Goal: Task Accomplishment & Management: Manage account settings

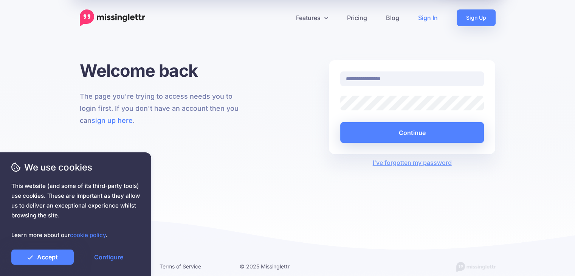
type input "**********"
click at [341, 122] on button "Continue" at bounding box center [413, 132] width 144 height 21
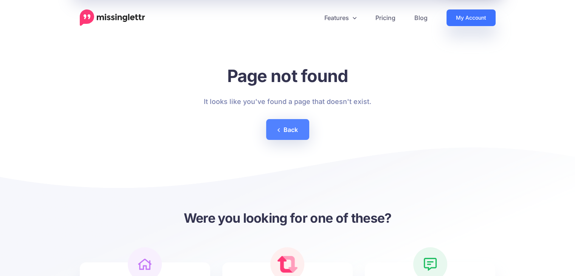
click at [467, 17] on link "My Account" at bounding box center [471, 17] width 49 height 17
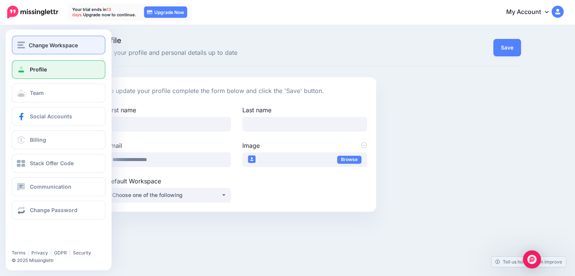
click at [26, 44] on div "Change Workspace" at bounding box center [58, 45] width 82 height 9
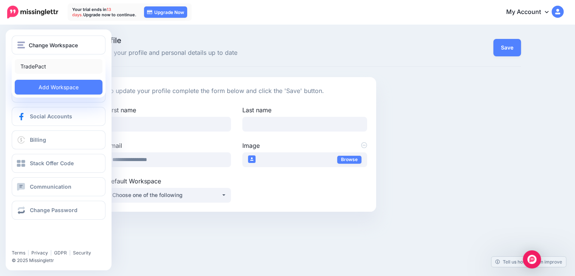
click at [40, 67] on link "TradePact" at bounding box center [59, 66] width 88 height 15
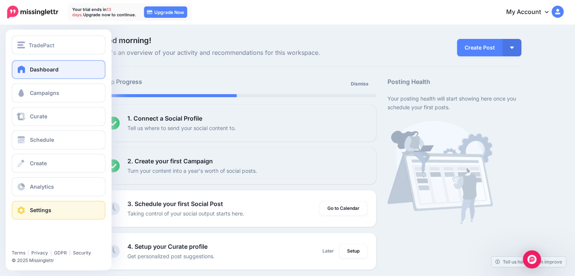
click at [54, 213] on link "Settings" at bounding box center [59, 210] width 94 height 19
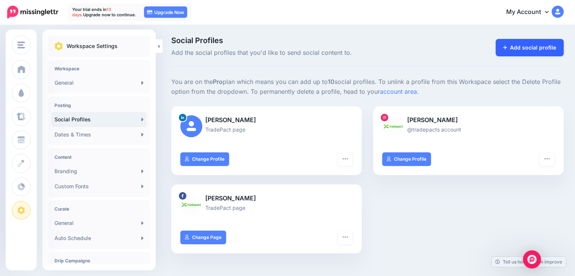
click at [527, 48] on link "Add social profile" at bounding box center [530, 47] width 68 height 17
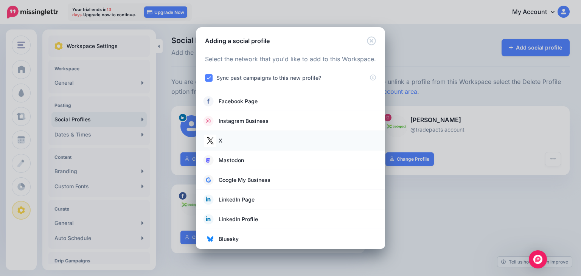
click at [233, 143] on link "X" at bounding box center [291, 140] width 174 height 11
